Goal: Task Accomplishment & Management: Use online tool/utility

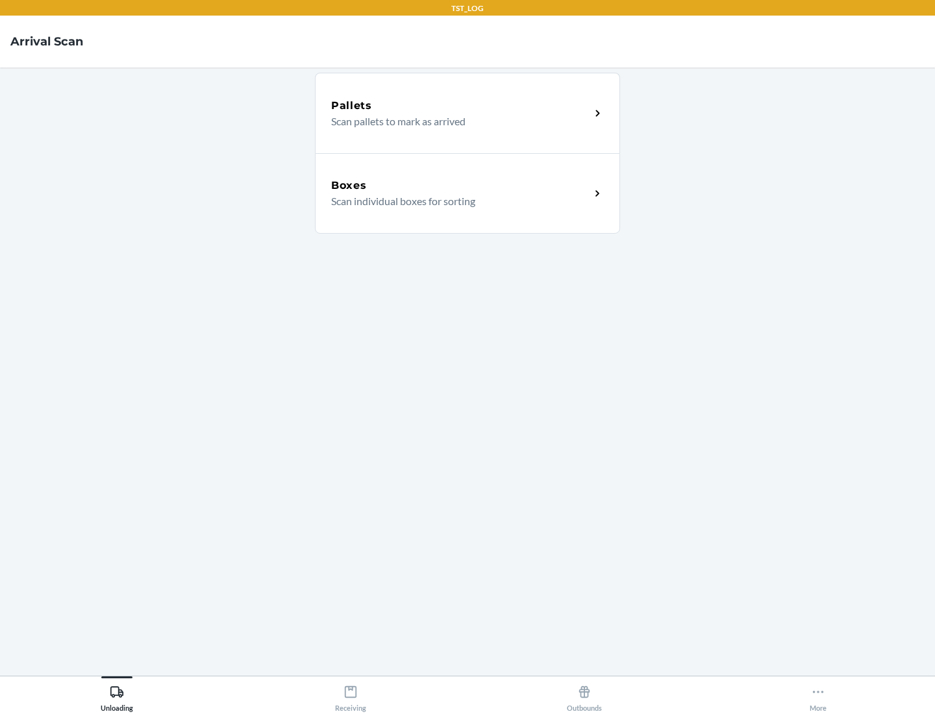
click at [460, 186] on div "Boxes" at bounding box center [460, 186] width 259 height 16
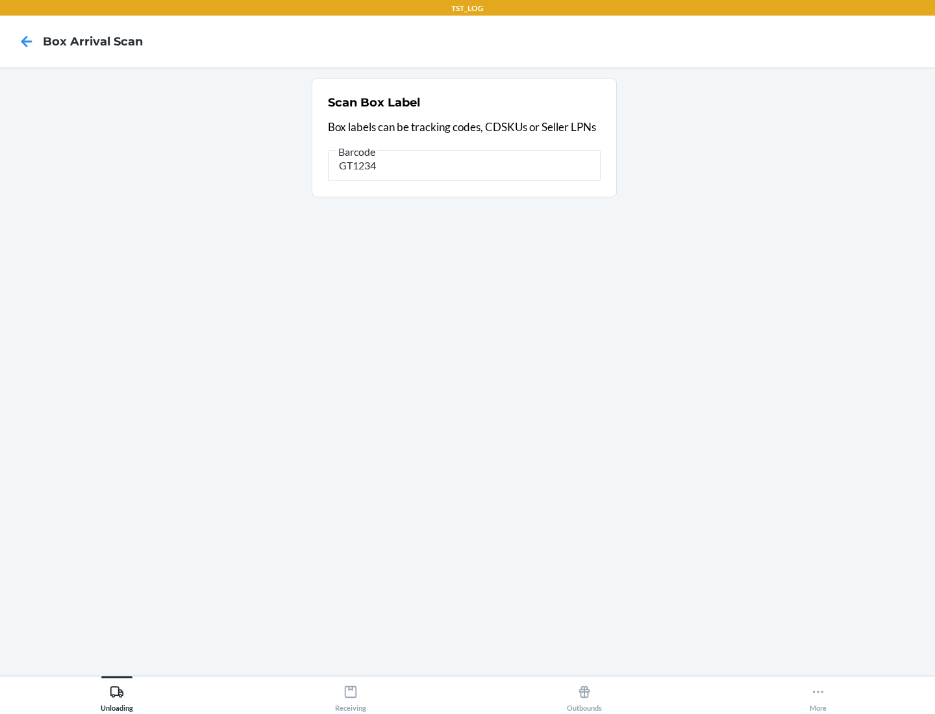
type input "GT1234"
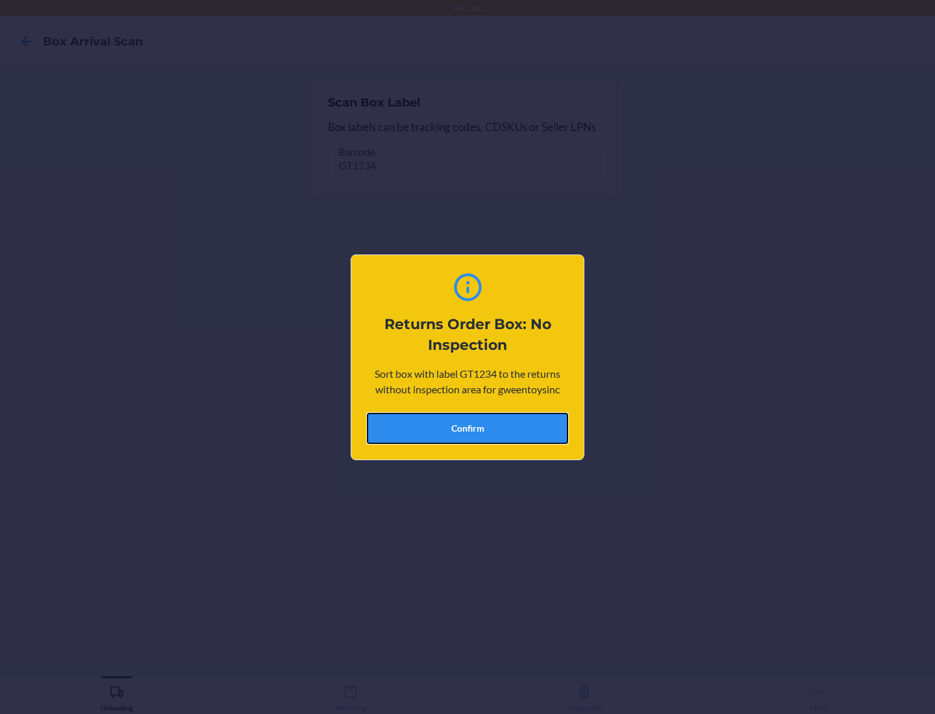
click at [467, 428] on button "Confirm" at bounding box center [467, 428] width 201 height 31
